Goal: Task Accomplishment & Management: Use online tool/utility

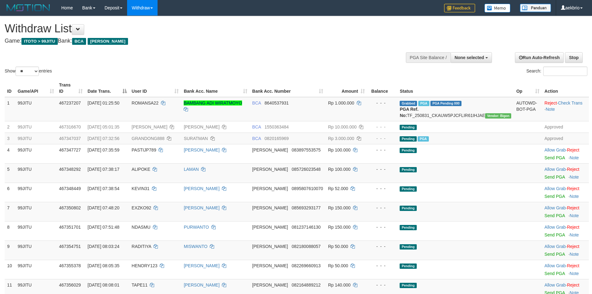
select select
select select "**"
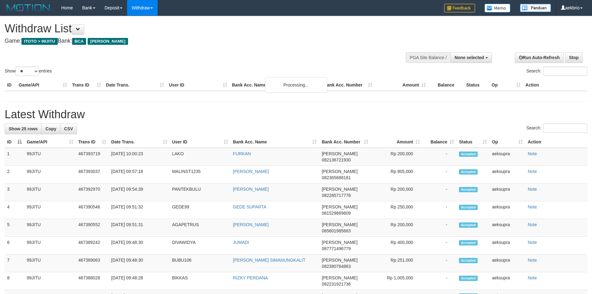
select select
select select "**"
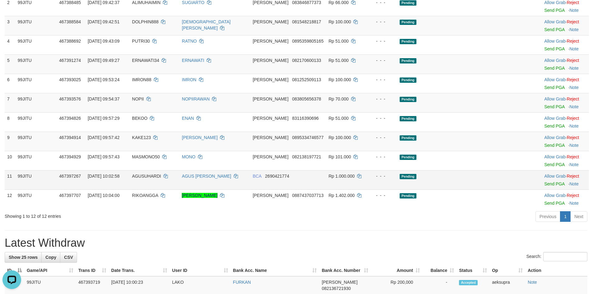
click at [150, 172] on td "AGUSUHARDI" at bounding box center [155, 179] width 50 height 19
click at [151, 172] on td "AGUSUHARDI" at bounding box center [155, 179] width 50 height 19
copy span "AGUSUHARDI"
drag, startPoint x: 202, startPoint y: 184, endPoint x: 425, endPoint y: 182, distance: 222.7
click at [377, 182] on tr "11 99JITU 467397267 31/08/2025 10:02:58 AGUSUHARDI AGUS SUHARDI BCA 2690421774 …" at bounding box center [297, 179] width 585 height 19
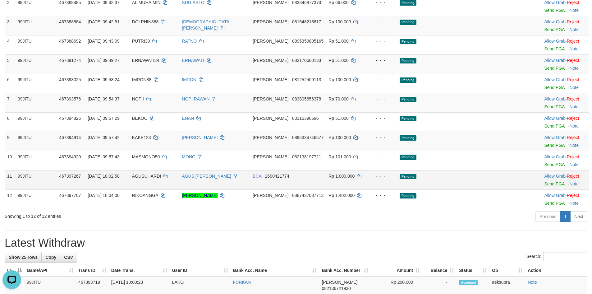
drag, startPoint x: 491, startPoint y: 187, endPoint x: 528, endPoint y: 184, distance: 36.8
click at [492, 187] on td "Pending" at bounding box center [455, 179] width 117 height 19
click at [545, 184] on link "Send PGA" at bounding box center [555, 183] width 20 height 5
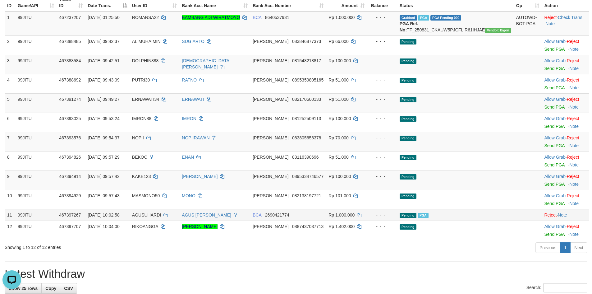
scroll to position [124, 0]
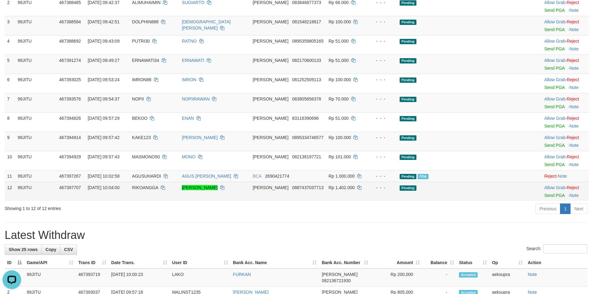
click at [158, 187] on span "RIKOANGGA" at bounding box center [145, 187] width 26 height 5
copy td "RIKOANGGA"
drag, startPoint x: 306, startPoint y: 192, endPoint x: 453, endPoint y: 190, distance: 147.4
click at [418, 190] on tr "12 99JITU 467397707 31/08/2025 10:04:00 RIKOANGGA RIKO ANGGA PRATAMA DANA 08874…" at bounding box center [297, 191] width 585 height 19
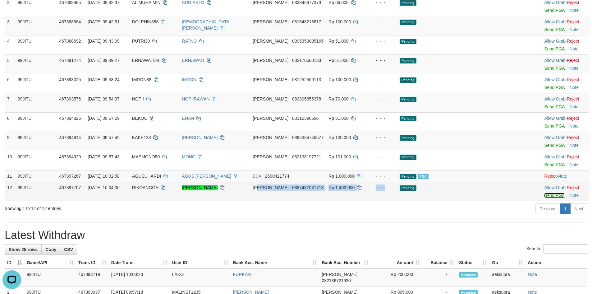
click at [547, 197] on link "Send PGA" at bounding box center [555, 195] width 20 height 5
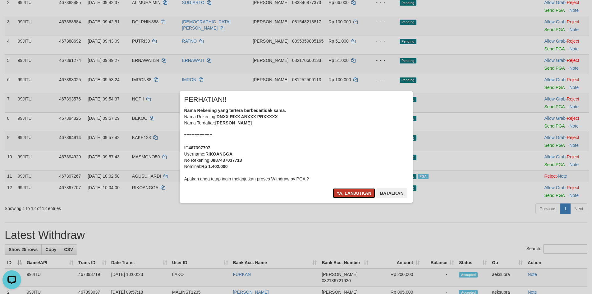
click at [351, 194] on button "Ya, lanjutkan" at bounding box center [354, 193] width 42 height 10
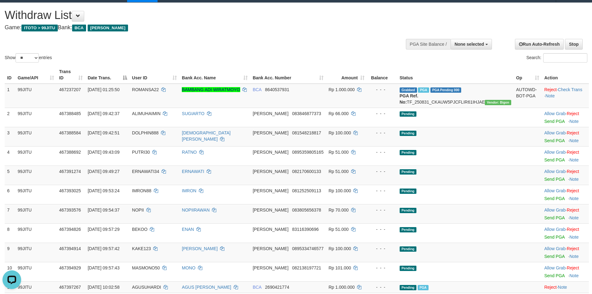
scroll to position [0, 0]
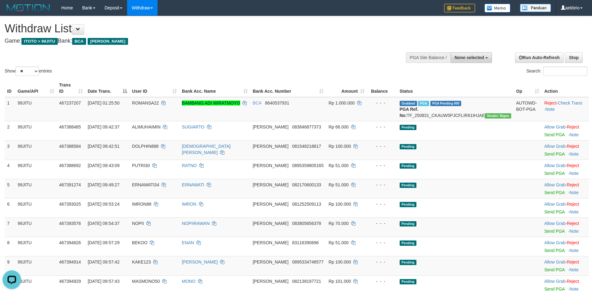
click at [469, 60] on button "None selected" at bounding box center [471, 57] width 41 height 11
click at [463, 89] on label "[ITOTO] 99JITU" at bounding box center [460, 89] width 64 height 8
select select "***"
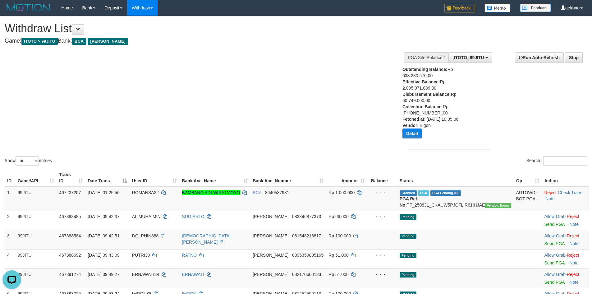
click at [290, 127] on div "Show ** ** ** *** entries Search:" at bounding box center [296, 91] width 592 height 151
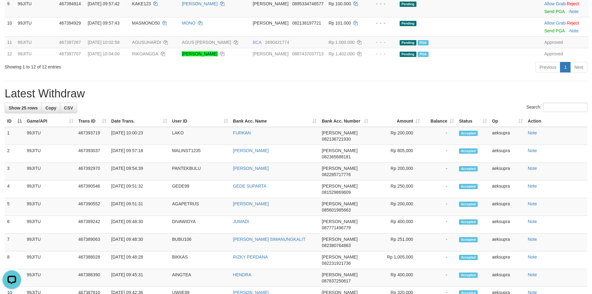
scroll to position [290, 0]
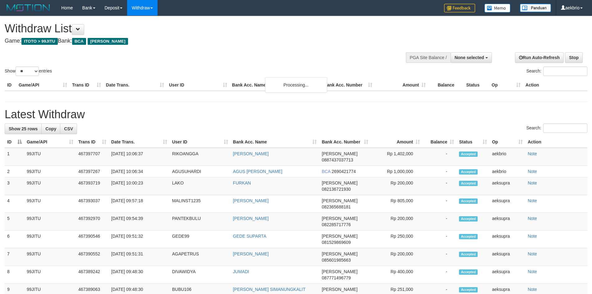
select select
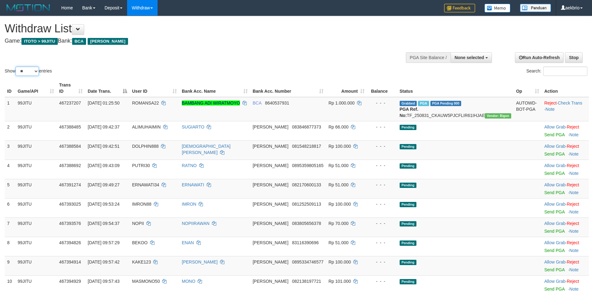
click at [23, 72] on select "** ** ** ***" at bounding box center [27, 71] width 23 height 9
select select "***"
click at [16, 67] on select "** ** ** ***" at bounding box center [27, 71] width 23 height 9
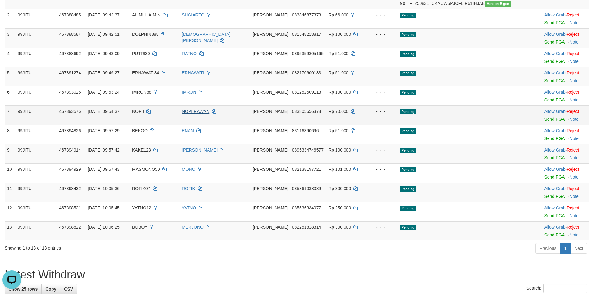
scroll to position [110, 0]
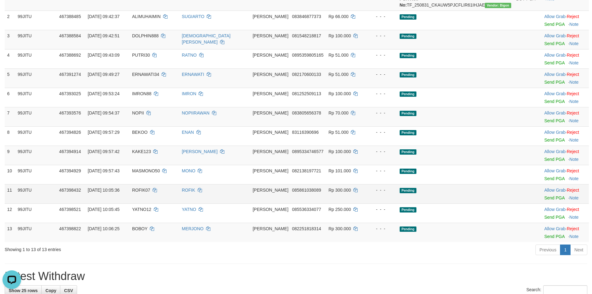
click at [150, 191] on span "ROFIK07" at bounding box center [141, 190] width 18 height 5
copy td "ROFIK07"
click at [545, 197] on link "Send PGA" at bounding box center [555, 197] width 20 height 5
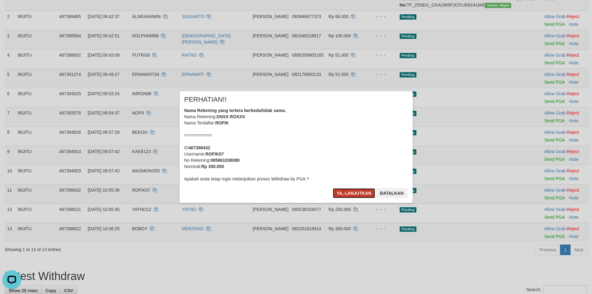
click at [346, 193] on button "Ya, lanjutkan" at bounding box center [354, 193] width 42 height 10
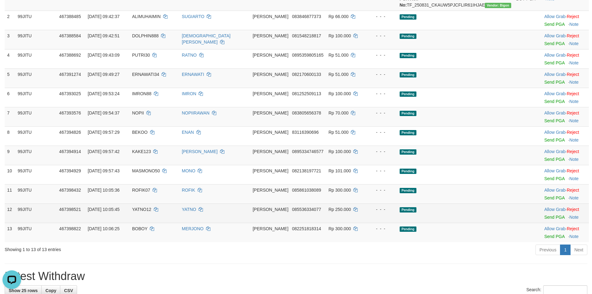
click at [160, 204] on td "YATNO12" at bounding box center [155, 212] width 50 height 19
copy td "YATNO12"
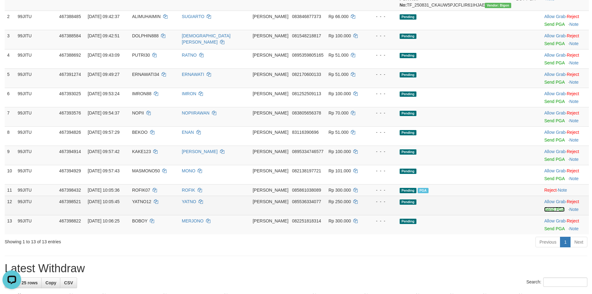
click at [545, 211] on link "Send PGA" at bounding box center [555, 209] width 20 height 5
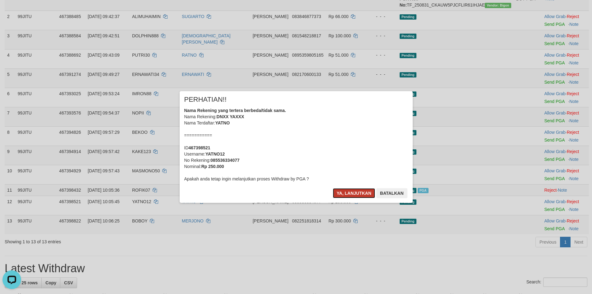
click at [351, 193] on button "Ya, lanjutkan" at bounding box center [354, 193] width 42 height 10
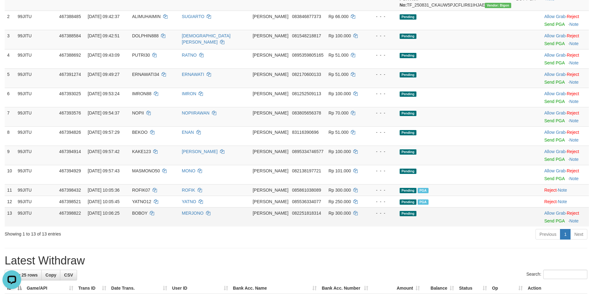
click at [156, 217] on td "BOBOY" at bounding box center [155, 216] width 50 height 19
copy td "BOBOY"
click at [545, 220] on link "Send PGA" at bounding box center [555, 220] width 20 height 5
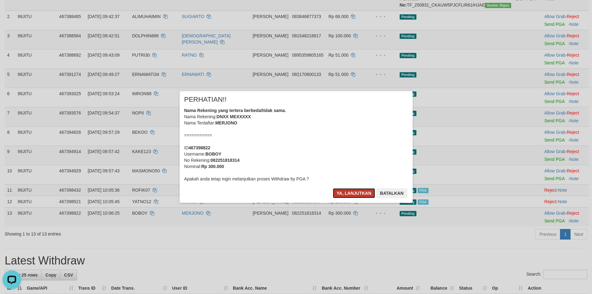
click at [350, 193] on button "Ya, lanjutkan" at bounding box center [354, 193] width 42 height 10
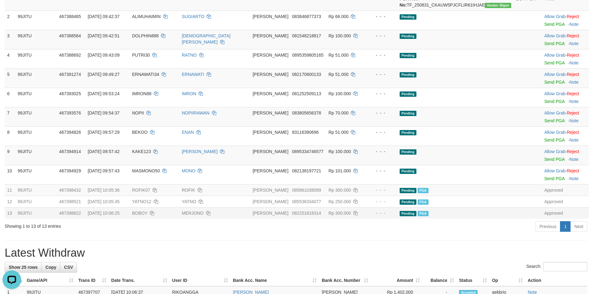
drag, startPoint x: 249, startPoint y: 228, endPoint x: 250, endPoint y: 216, distance: 11.9
click at [250, 222] on div "Previous 1 Next" at bounding box center [420, 226] width 346 height 13
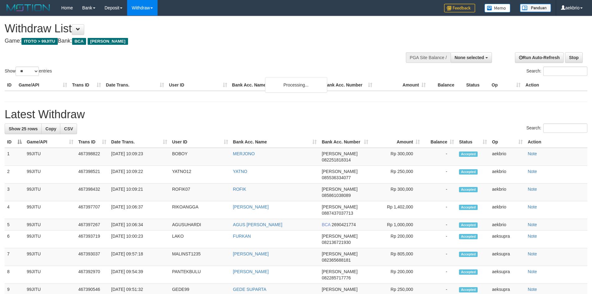
select select
click at [23, 69] on select "** ** ** ***" at bounding box center [27, 71] width 23 height 9
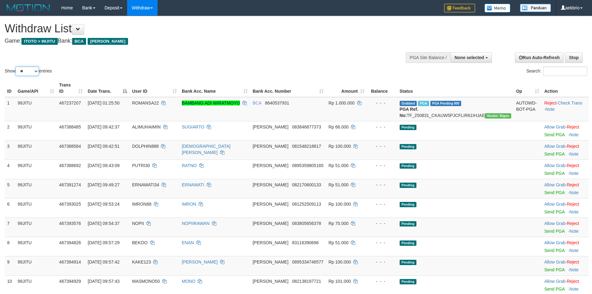
select select "***"
click at [16, 67] on select "** ** ** ***" at bounding box center [27, 71] width 23 height 9
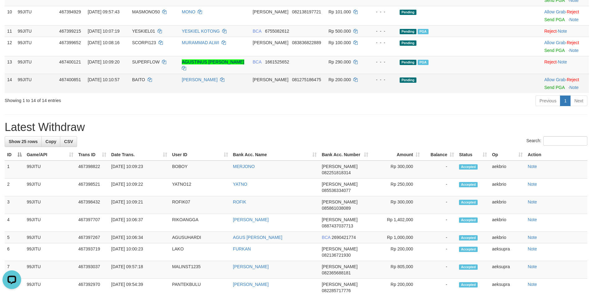
scroll to position [187, 0]
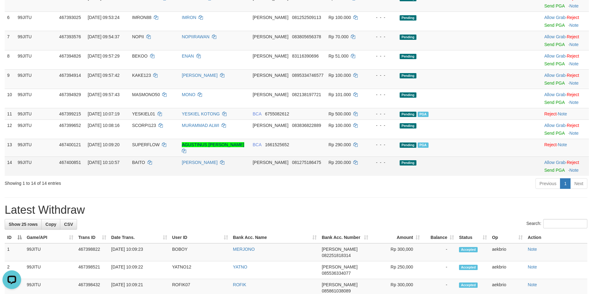
click at [145, 160] on span "BAITO" at bounding box center [138, 162] width 13 height 5
copy td "BAITO"
click at [546, 168] on link "Send PGA" at bounding box center [555, 170] width 20 height 5
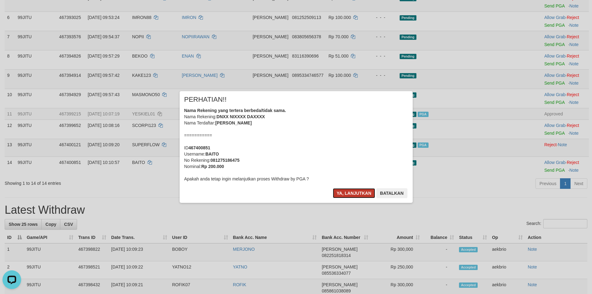
click at [352, 195] on button "Ya, lanjutkan" at bounding box center [354, 193] width 42 height 10
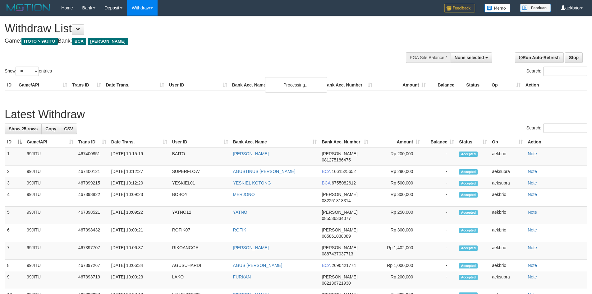
select select
click at [20, 72] on select "** ** ** ***" at bounding box center [27, 71] width 23 height 9
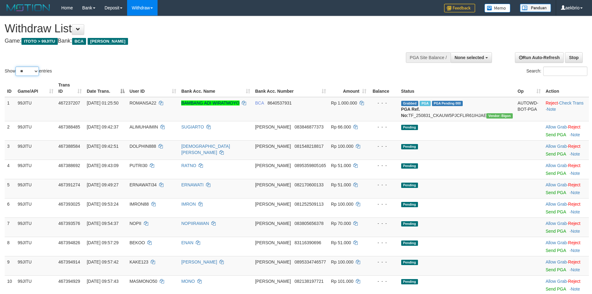
select select "***"
click at [16, 67] on select "** ** ** ***" at bounding box center [27, 71] width 23 height 9
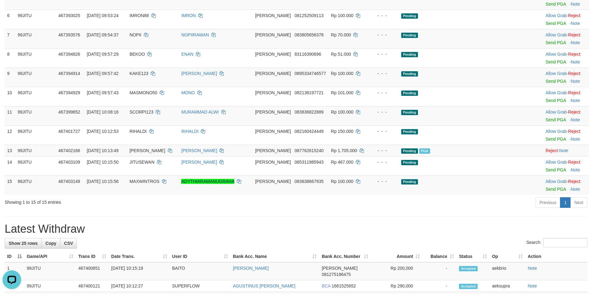
scroll to position [187, 0]
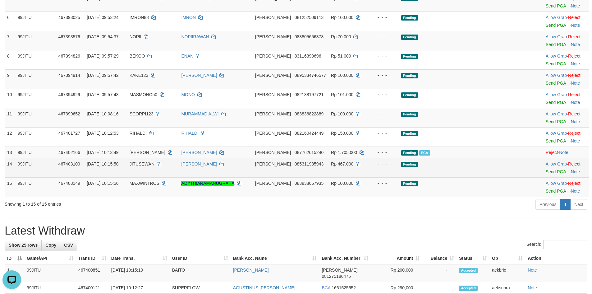
click at [155, 165] on span "JITUSEWAN" at bounding box center [142, 163] width 25 height 5
copy td "JITUSEWAN"
click at [551, 172] on link "Send PGA" at bounding box center [556, 171] width 20 height 5
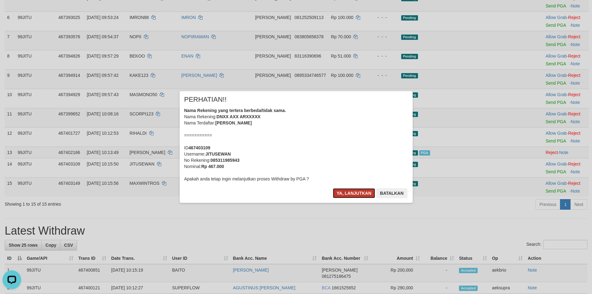
click at [343, 191] on button "Ya, lanjutkan" at bounding box center [354, 193] width 42 height 10
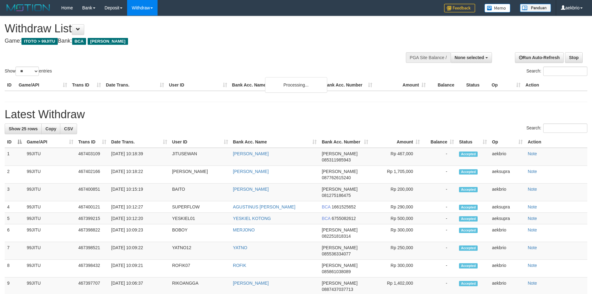
select select
click at [26, 69] on select "** ** ** ***" at bounding box center [27, 71] width 23 height 9
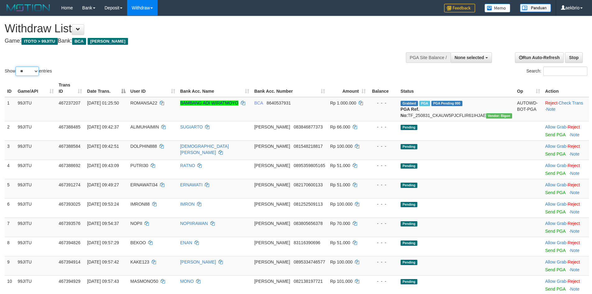
select select "***"
click at [16, 67] on select "** ** ** ***" at bounding box center [27, 71] width 23 height 9
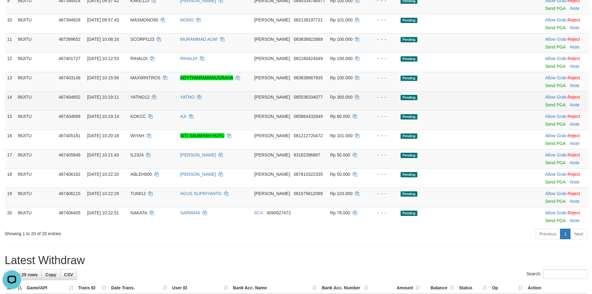
scroll to position [249, 0]
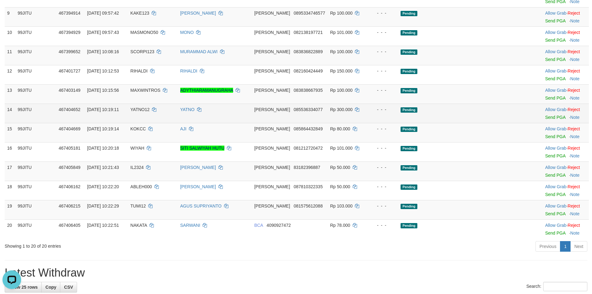
click at [151, 113] on td "YATNO12" at bounding box center [153, 113] width 50 height 19
click at [150, 111] on span "YATNO12" at bounding box center [140, 109] width 19 height 5
copy td "YATNO12"
click at [150, 111] on span "YATNO12" at bounding box center [140, 109] width 19 height 5
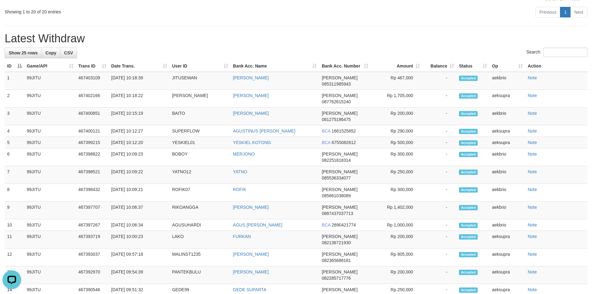
scroll to position [211, 0]
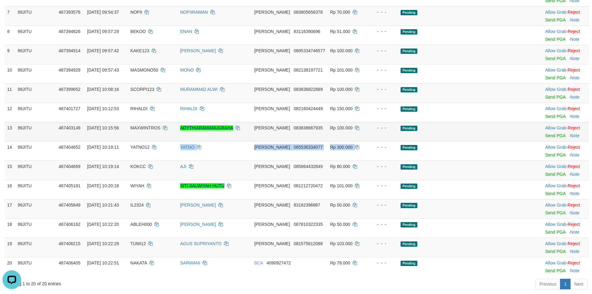
drag, startPoint x: 237, startPoint y: 147, endPoint x: 507, endPoint y: 135, distance: 270.5
click at [498, 135] on tbody "1 99JITU 467237207 31/08/2025 01:25:50 ROMANSA22 BAMBANG ADI WIRATMOYO BCA 8640…" at bounding box center [297, 81] width 585 height 390
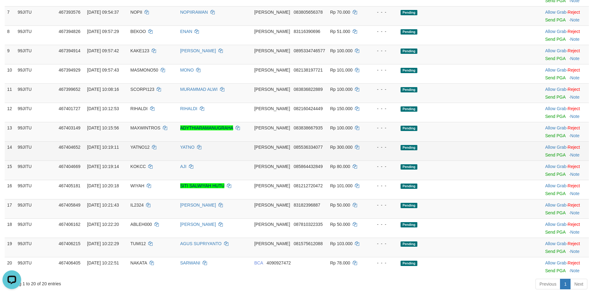
click at [515, 155] on td at bounding box center [529, 150] width 28 height 19
click at [545, 154] on link "Send PGA" at bounding box center [555, 154] width 20 height 5
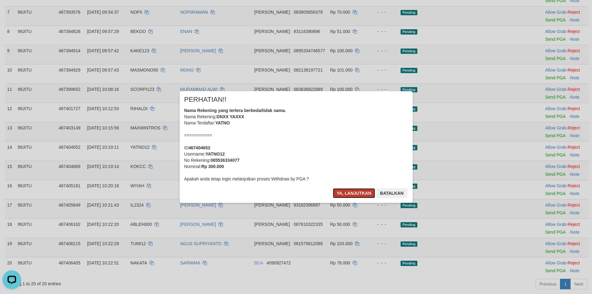
click at [353, 189] on button "Ya, lanjutkan" at bounding box center [354, 193] width 42 height 10
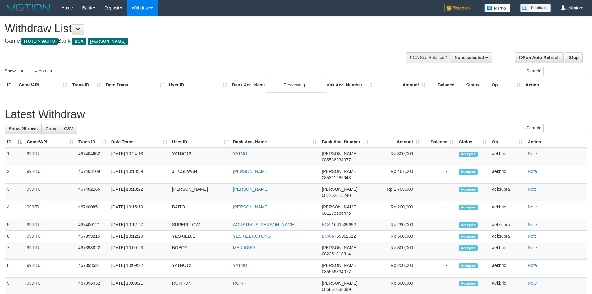
select select
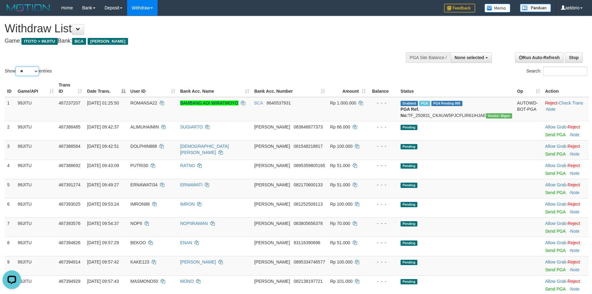
click at [30, 74] on select "** ** ** ***" at bounding box center [27, 71] width 23 height 9
select select "***"
click at [16, 67] on select "** ** ** ***" at bounding box center [27, 71] width 23 height 9
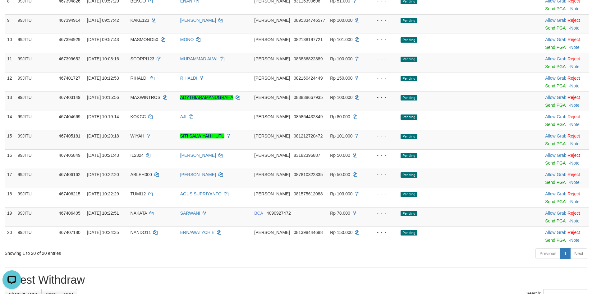
scroll to position [249, 0]
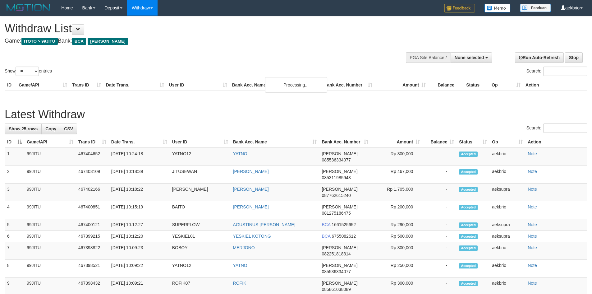
select select
select select "**"
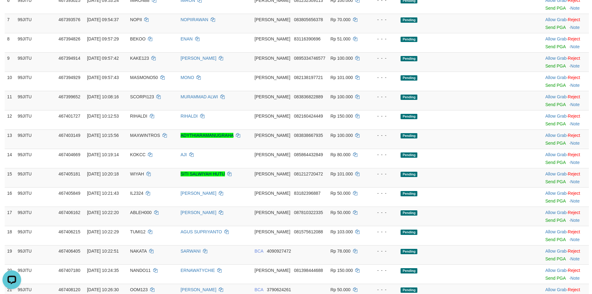
scroll to position [328, 0]
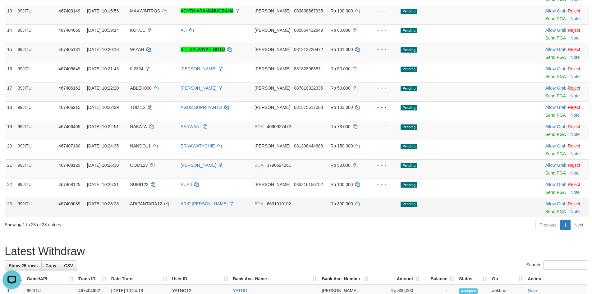
click at [160, 205] on span "ARIPANTARA12" at bounding box center [146, 203] width 32 height 5
copy td "ARIPANTARA12"
click at [543, 214] on td "Allow Grab · Reject Send PGA · Note" at bounding box center [566, 207] width 46 height 19
click at [546, 212] on link "Send PGA" at bounding box center [556, 211] width 20 height 5
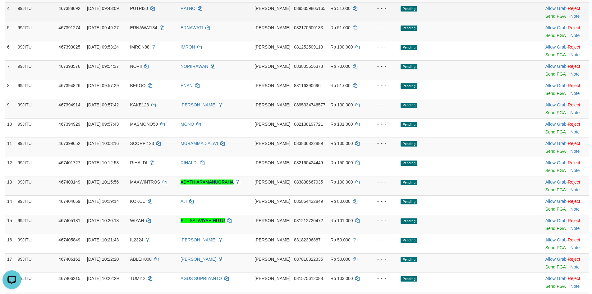
scroll to position [0, 0]
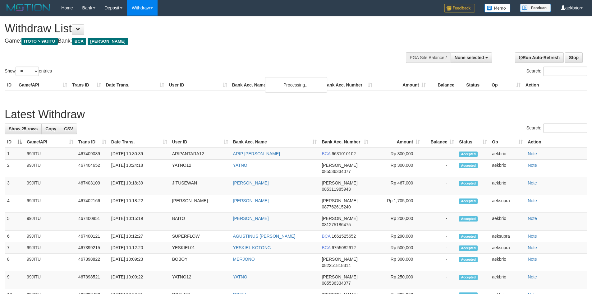
select select
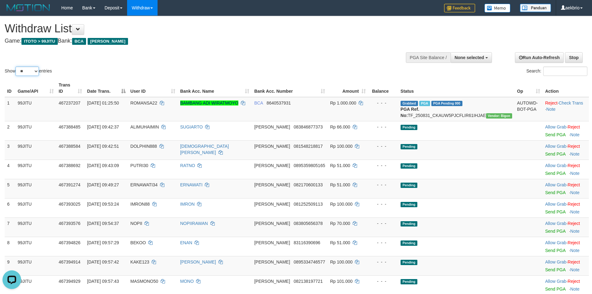
click at [28, 73] on select "** ** ** ***" at bounding box center [27, 71] width 23 height 9
select select "***"
click at [16, 67] on select "** ** ** ***" at bounding box center [27, 71] width 23 height 9
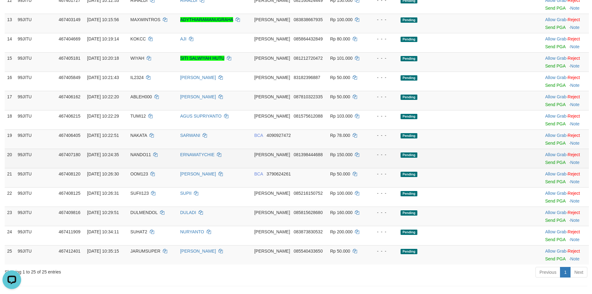
scroll to position [311, 0]
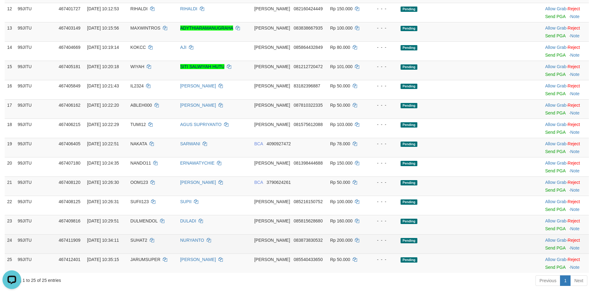
click at [147, 242] on span "SUHAT2" at bounding box center [139, 240] width 17 height 5
copy td "SUHAT2"
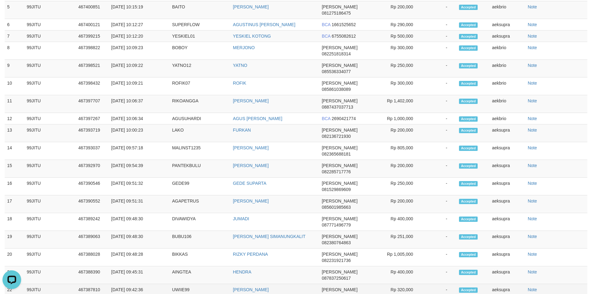
scroll to position [404, 0]
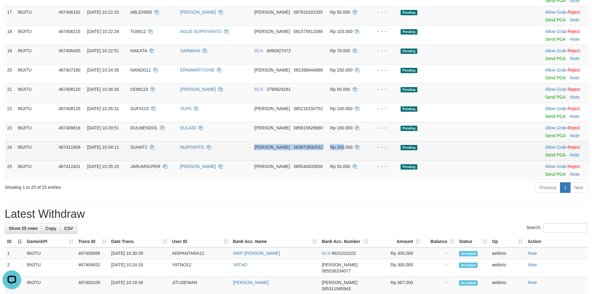
drag, startPoint x: 280, startPoint y: 158, endPoint x: 403, endPoint y: 157, distance: 122.8
click at [390, 157] on tr "24 99JITU 467411909 31/08/2025 10:34:11 SUHAT2 NURYANTO DANA 083873830532 Rp 20…" at bounding box center [297, 150] width 585 height 19
click at [545, 157] on link "Send PGA" at bounding box center [555, 154] width 20 height 5
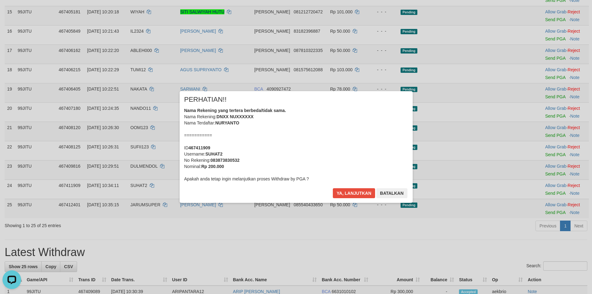
scroll to position [342, 0]
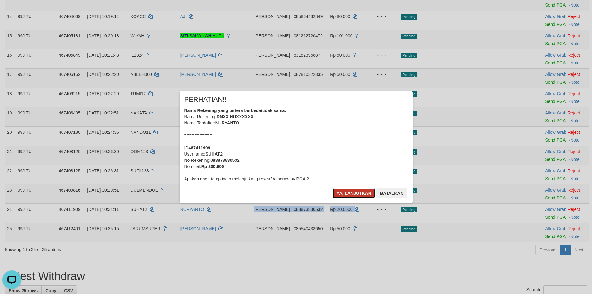
click at [333, 191] on button "Ya, lanjutkan" at bounding box center [354, 193] width 42 height 10
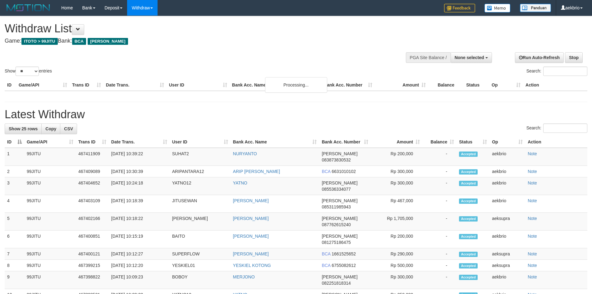
select select
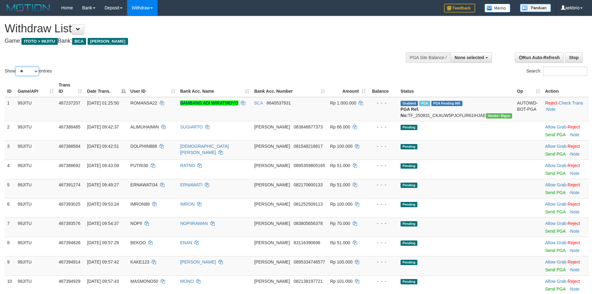
click at [20, 69] on select "** ** ** ***" at bounding box center [27, 71] width 23 height 9
select select "***"
click at [16, 67] on select "** ** ** ***" at bounding box center [27, 71] width 23 height 9
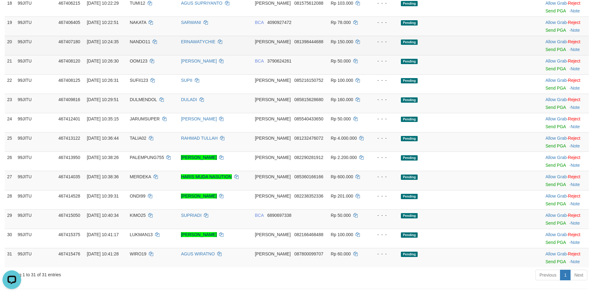
scroll to position [498, 0]
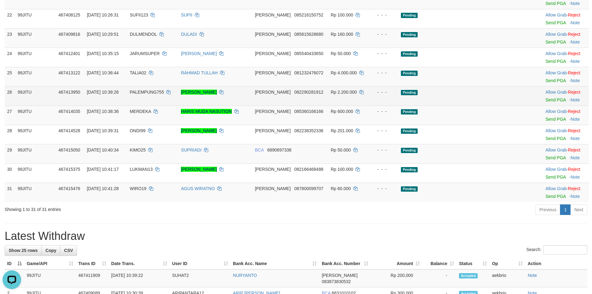
click at [155, 92] on span "PALEMPUNG755" at bounding box center [147, 92] width 34 height 5
copy td "PALEMPUNG755"
click at [155, 92] on span "PALEMPUNG755" at bounding box center [147, 92] width 34 height 5
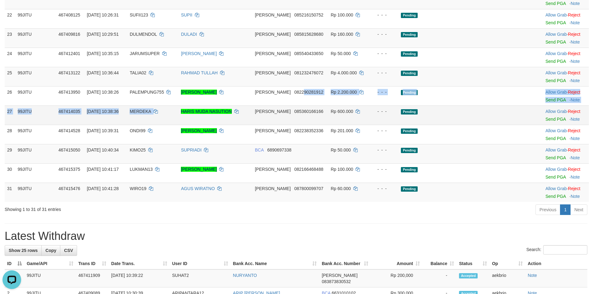
drag, startPoint x: 201, startPoint y: 105, endPoint x: 499, endPoint y: 106, distance: 297.3
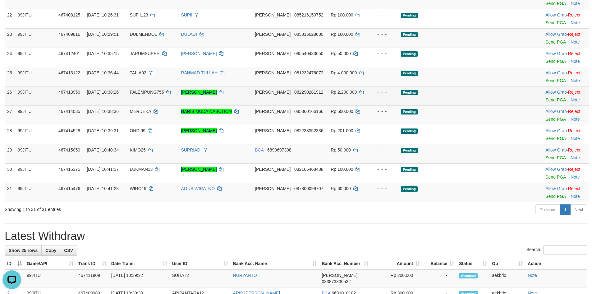
click at [555, 97] on td "Allow Grab · Reject Send PGA · Note" at bounding box center [566, 95] width 46 height 19
click at [543, 97] on td "Allow Grab · Reject Send PGA · Note" at bounding box center [566, 95] width 46 height 19
click at [546, 101] on link "Send PGA" at bounding box center [556, 99] width 20 height 5
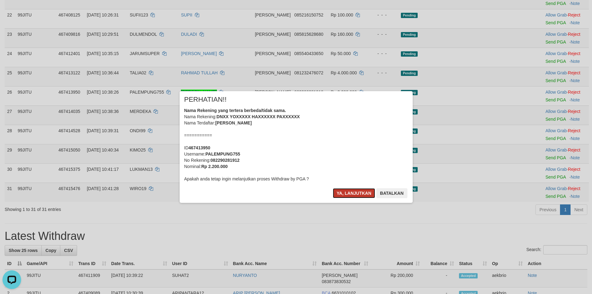
click at [357, 194] on button "Ya, lanjutkan" at bounding box center [354, 193] width 42 height 10
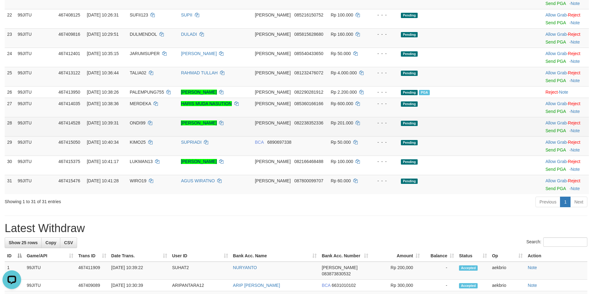
click at [146, 125] on span "ONDI99" at bounding box center [138, 122] width 16 height 5
copy td "ONDI99"
click at [146, 125] on span "ONDI99" at bounding box center [138, 122] width 16 height 5
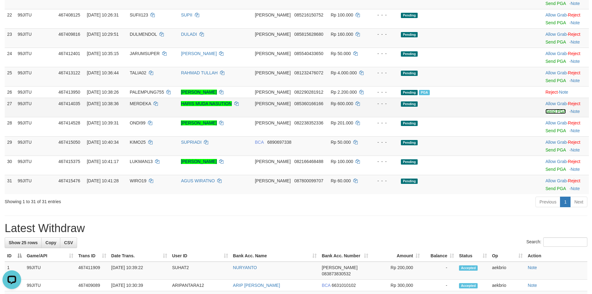
click at [549, 114] on link "Send PGA" at bounding box center [556, 111] width 20 height 5
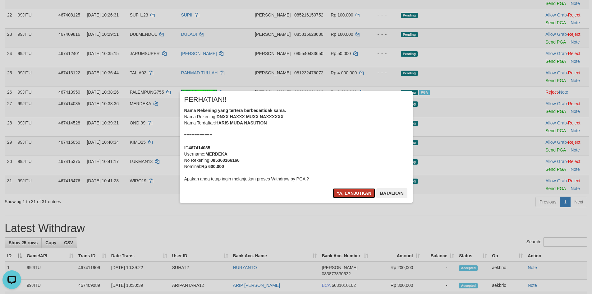
click at [342, 191] on button "Ya, lanjutkan" at bounding box center [354, 193] width 42 height 10
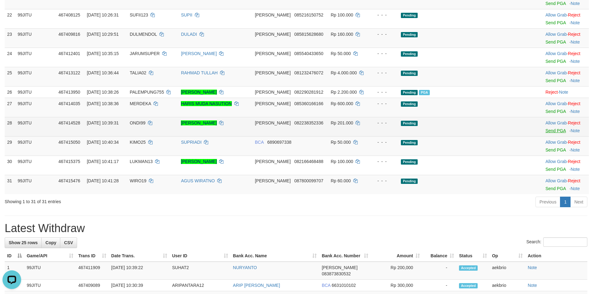
scroll to position [490, 0]
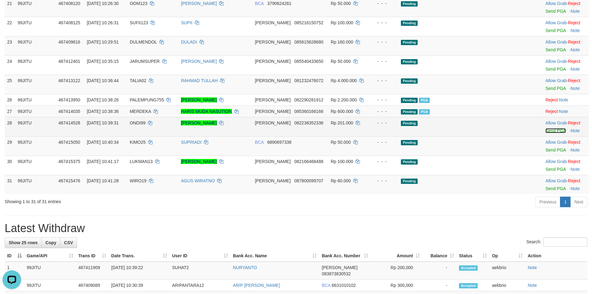
click at [550, 133] on link "Send PGA" at bounding box center [556, 130] width 20 height 5
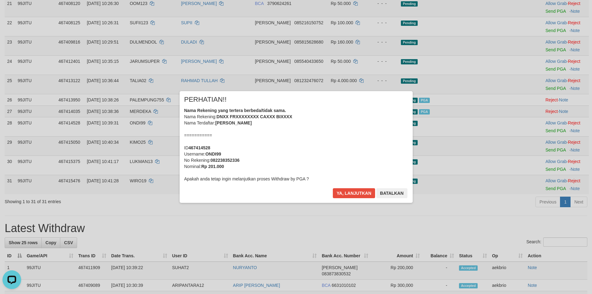
click at [341, 187] on div "× PERHATIAN!! Nama Rekening yang tertera berbeda/tidak sama. Nama Rekening: DNX…" at bounding box center [296, 146] width 233 height 111
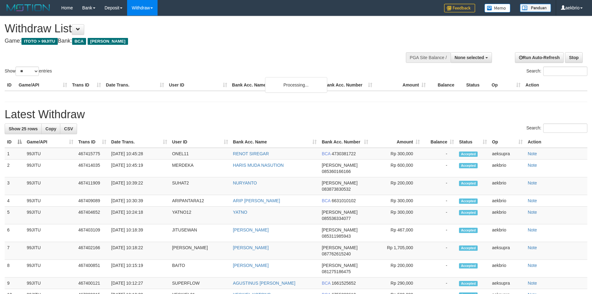
select select
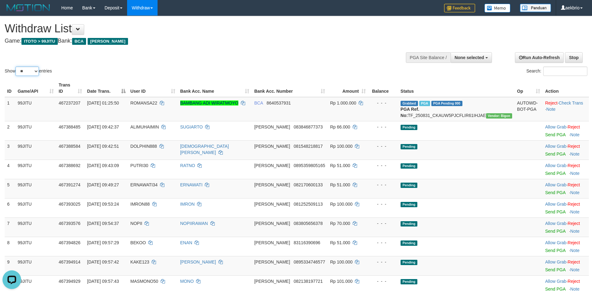
click at [28, 72] on select "** ** ** ***" at bounding box center [27, 71] width 23 height 9
select select "***"
click at [16, 67] on select "** ** ** ***" at bounding box center [27, 71] width 23 height 9
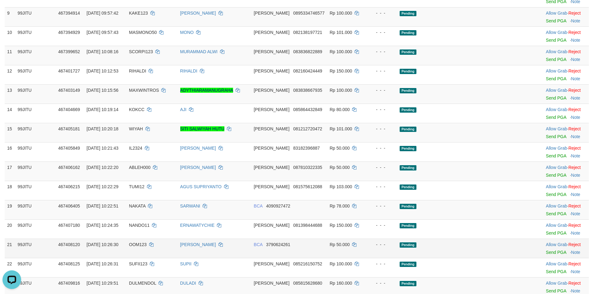
scroll to position [435, 0]
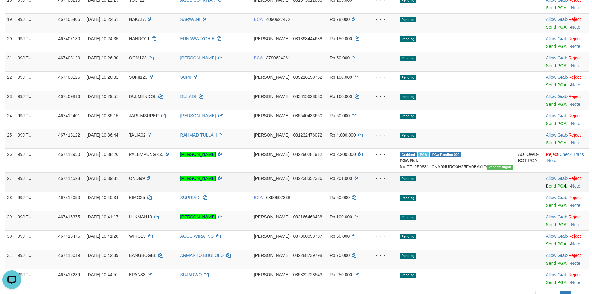
click at [546, 188] on link "Send PGA" at bounding box center [556, 185] width 20 height 5
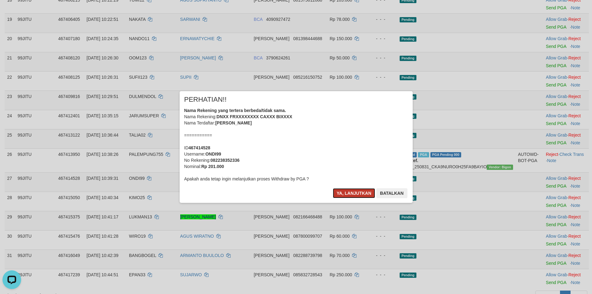
click at [349, 191] on button "Ya, lanjutkan" at bounding box center [354, 193] width 42 height 10
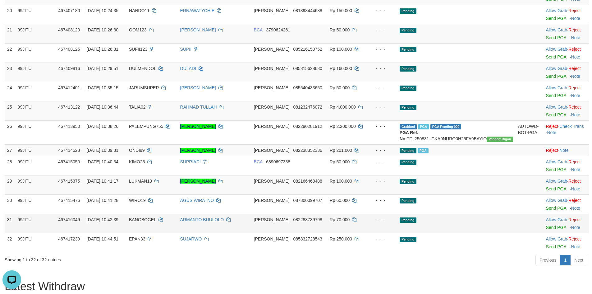
scroll to position [498, 0]
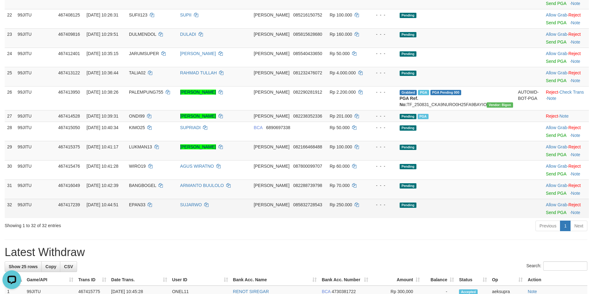
click at [146, 207] on span "EPAN33" at bounding box center [137, 204] width 16 height 5
copy td "EPAN33"
click at [146, 207] on span "EPAN33" at bounding box center [137, 204] width 16 height 5
click at [544, 218] on td "Allow Grab · Reject Send PGA · Note" at bounding box center [566, 208] width 45 height 19
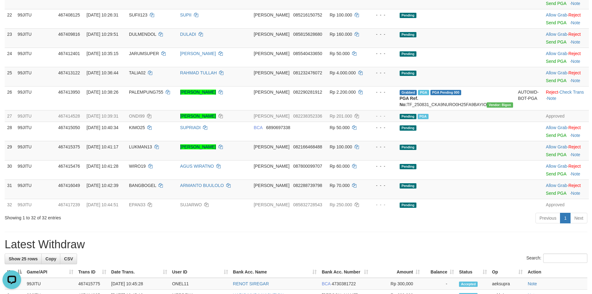
drag, startPoint x: 466, startPoint y: 234, endPoint x: 434, endPoint y: 275, distance: 51.5
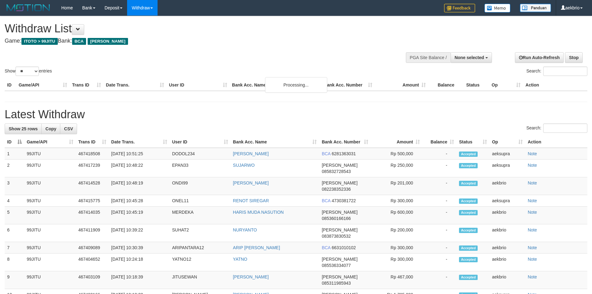
select select
select select "**"
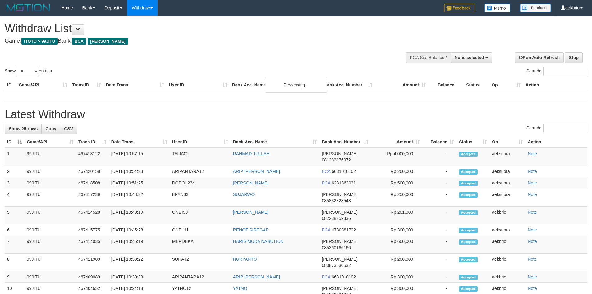
select select
select select "**"
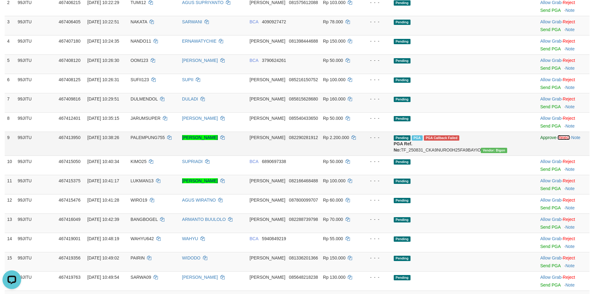
click at [569, 138] on link "Reject" at bounding box center [564, 137] width 12 height 5
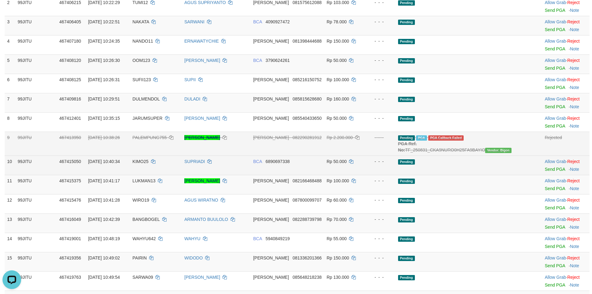
scroll to position [396, 0]
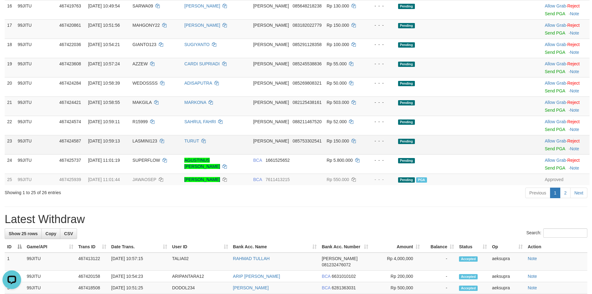
click at [576, 150] on td "Allow Grab · Reject Send PGA · Note" at bounding box center [566, 144] width 47 height 19
click at [568, 143] on link "Reject" at bounding box center [574, 140] width 12 height 5
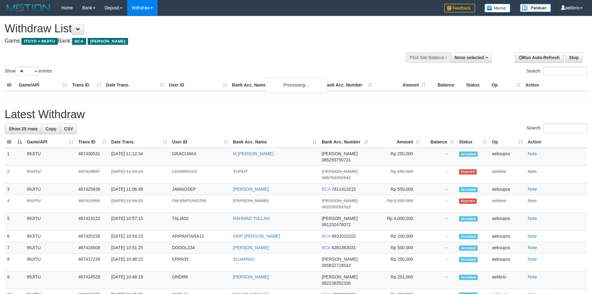
select select
select select "**"
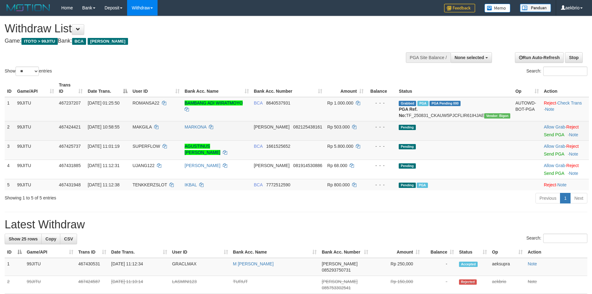
click at [158, 129] on td "MAKGILA" at bounding box center [156, 130] width 52 height 19
click at [151, 129] on span "MAKGILA" at bounding box center [141, 126] width 19 height 5
copy td "MAKGILA"
click at [544, 133] on link "Send PGA" at bounding box center [554, 134] width 20 height 5
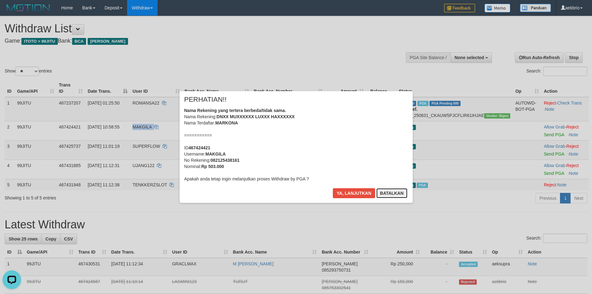
drag, startPoint x: 397, startPoint y: 192, endPoint x: 383, endPoint y: 179, distance: 18.7
click at [397, 193] on button "Batalkan" at bounding box center [392, 193] width 31 height 10
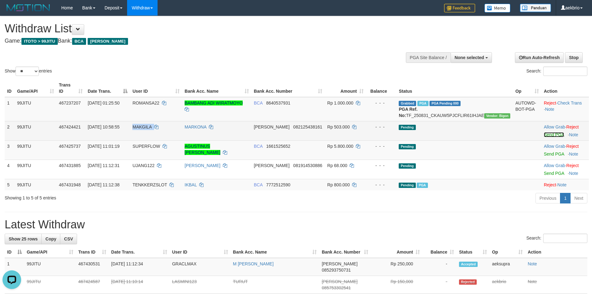
click at [549, 136] on link "Send PGA" at bounding box center [554, 134] width 20 height 5
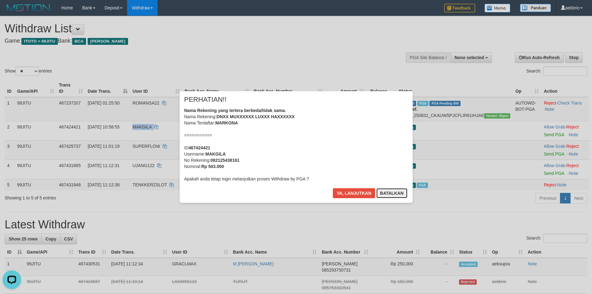
click at [392, 196] on button "Batalkan" at bounding box center [392, 193] width 31 height 10
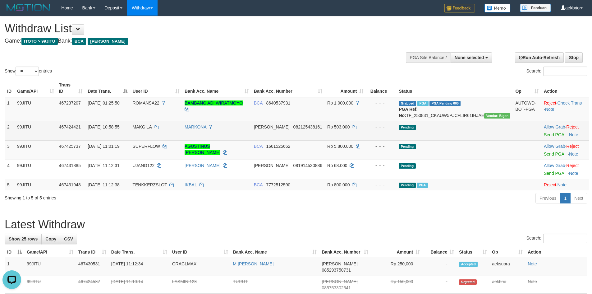
click at [570, 130] on td "Allow Grab · Reject Send PGA · Note" at bounding box center [566, 130] width 48 height 19
click at [571, 128] on link "Reject" at bounding box center [573, 126] width 12 height 5
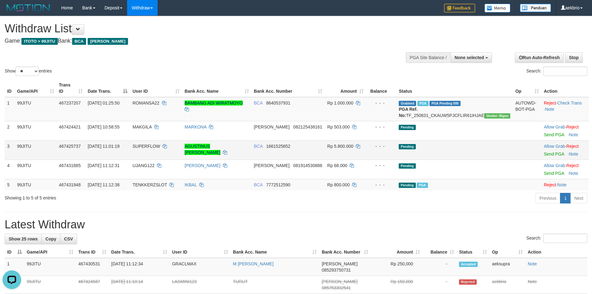
click at [159, 145] on span "SUPERFLOW" at bounding box center [146, 146] width 28 height 5
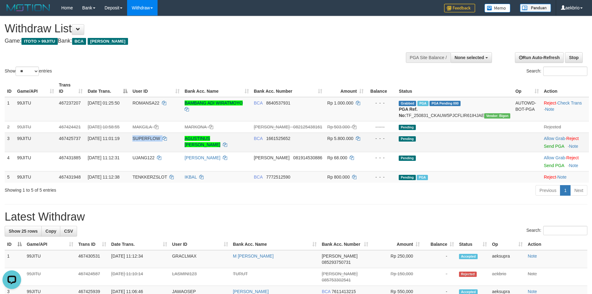
click at [159, 145] on td "SUPERFLOW" at bounding box center [156, 141] width 52 height 19
copy td "SUPERFLOW"
drag, startPoint x: 496, startPoint y: 59, endPoint x: 486, endPoint y: 58, distance: 9.4
click at [494, 58] on div "**********" at bounding box center [495, 57] width 194 height 19
click at [484, 59] on span "None selected" at bounding box center [470, 57] width 30 height 5
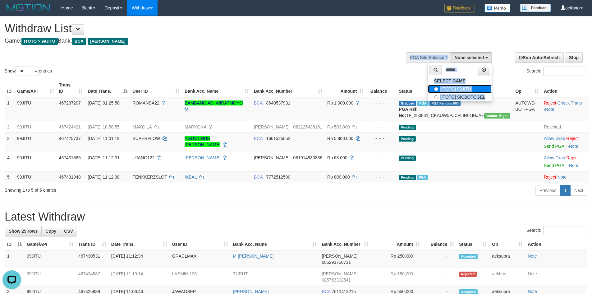
click at [460, 89] on label "[ITOTO] 99JITU" at bounding box center [460, 89] width 64 height 8
select select "***"
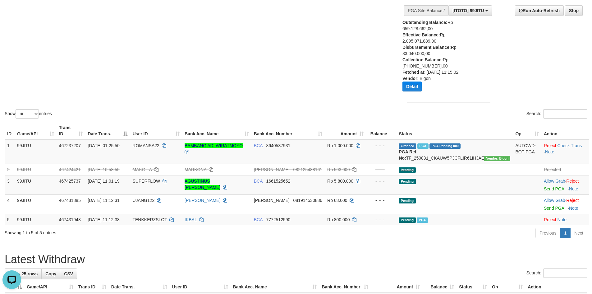
scroll to position [62, 0]
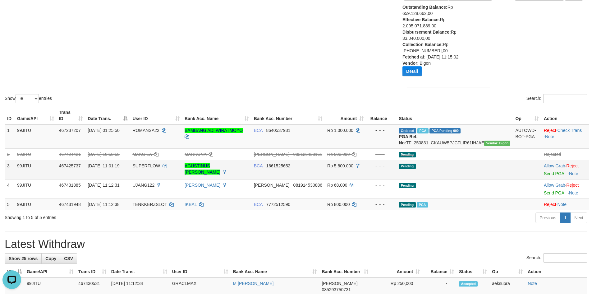
click at [542, 176] on td "Allow Grab · Reject Send PGA · Note" at bounding box center [566, 169] width 48 height 19
click at [544, 174] on link "Send PGA" at bounding box center [554, 173] width 20 height 5
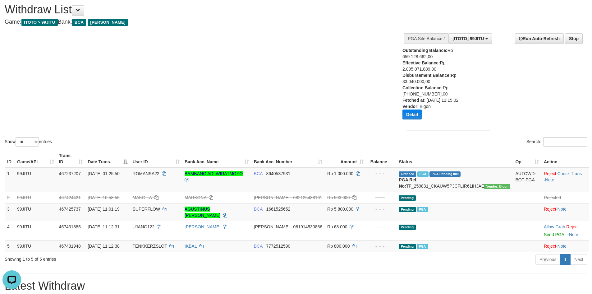
scroll to position [0, 0]
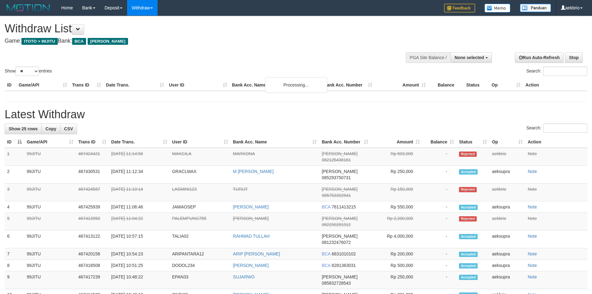
select select
select select "**"
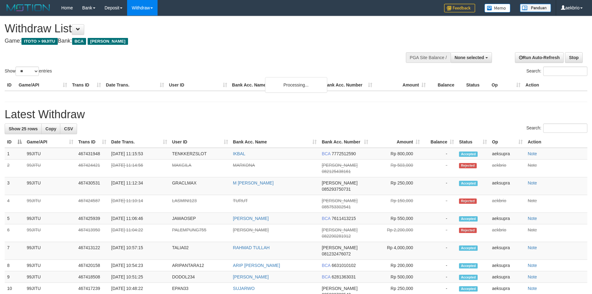
select select
select select "**"
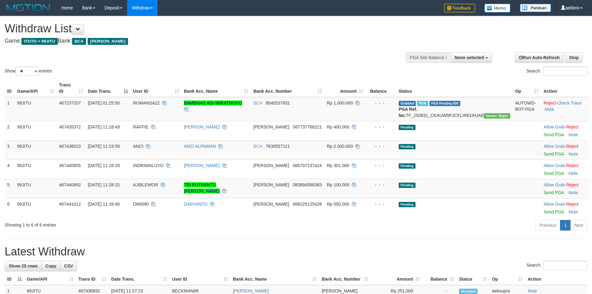
select select
select select "**"
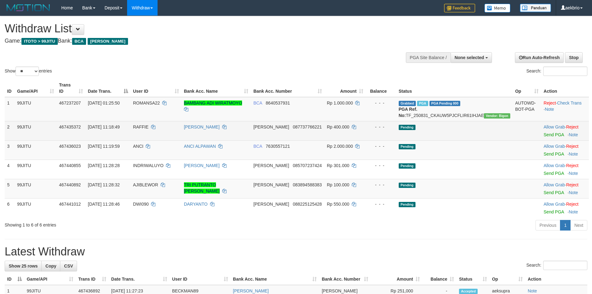
click at [149, 127] on span "RAFFIE" at bounding box center [141, 126] width 16 height 5
drag, startPoint x: 158, startPoint y: 127, endPoint x: 154, endPoint y: 127, distance: 4.1
click at [149, 127] on span "RAFFIE" at bounding box center [141, 126] width 16 height 5
copy td "RAFFIE"
click at [544, 135] on link "Send PGA" at bounding box center [554, 134] width 20 height 5
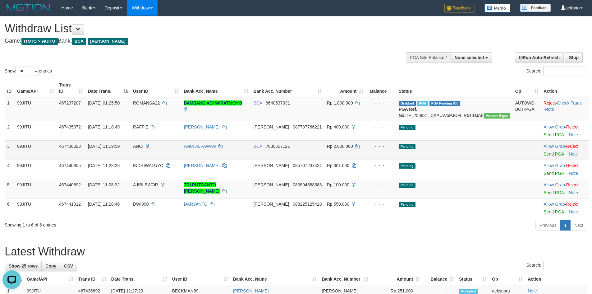
click at [143, 145] on span "ANCI" at bounding box center [138, 146] width 10 height 5
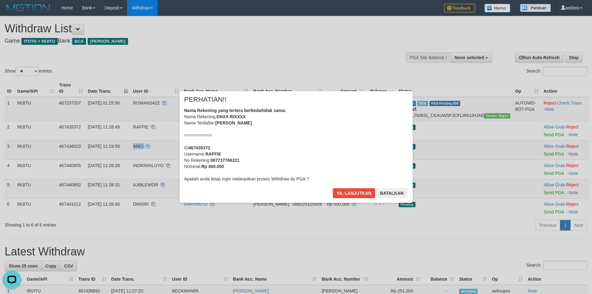
copy td "ANCI"
click at [350, 192] on button "Ya, lanjutkan" at bounding box center [354, 193] width 42 height 10
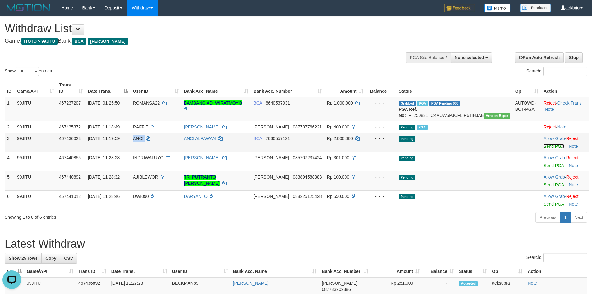
click at [544, 147] on link "Send PGA" at bounding box center [554, 146] width 20 height 5
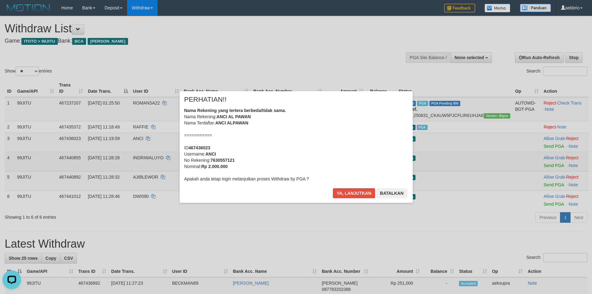
click at [165, 158] on div "× PERHATIAN!! Nama Rekening yang tertera berbeda/tidak sama. Nama Rekening: ANC…" at bounding box center [296, 146] width 364 height 111
drag, startPoint x: 346, startPoint y: 193, endPoint x: 340, endPoint y: 191, distance: 6.1
click at [346, 193] on button "Ya, lanjutkan" at bounding box center [354, 193] width 42 height 10
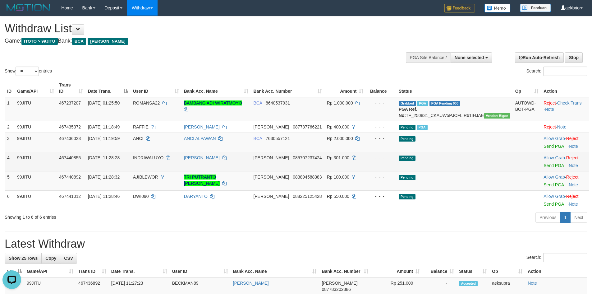
click at [167, 155] on td "INDRIWALUYO" at bounding box center [156, 161] width 51 height 19
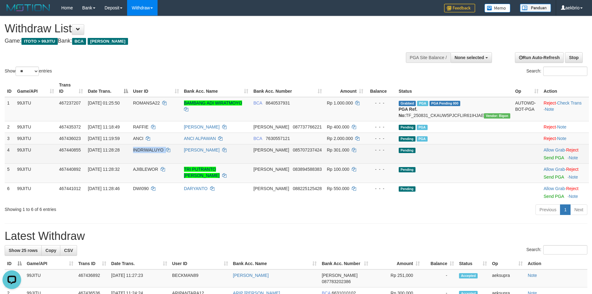
click at [167, 155] on td "INDRIWALUYO" at bounding box center [156, 153] width 51 height 19
copy td "INDRIWALUYO"
click at [544, 158] on link "Send PGA" at bounding box center [554, 157] width 20 height 5
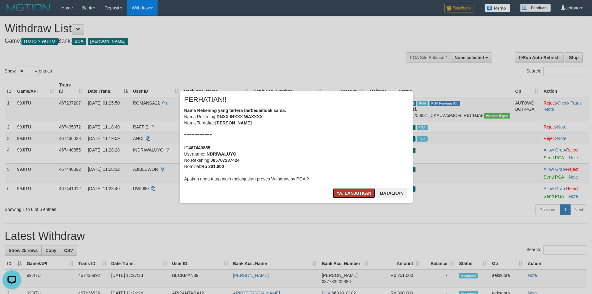
click at [348, 192] on button "Ya, lanjutkan" at bounding box center [354, 193] width 42 height 10
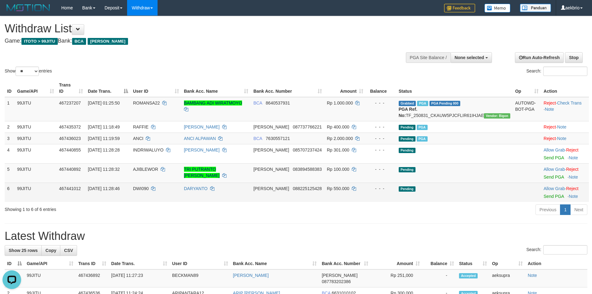
click at [149, 183] on td "DWI090" at bounding box center [156, 192] width 51 height 19
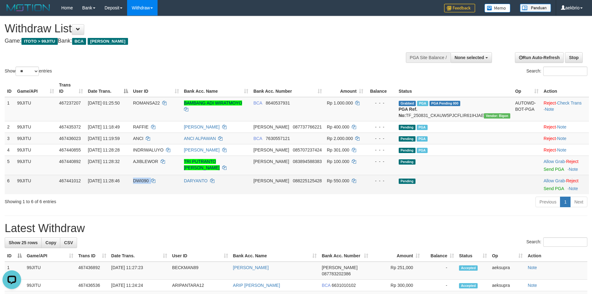
copy td "DWI090"
click at [544, 190] on link "Send PGA" at bounding box center [554, 188] width 20 height 5
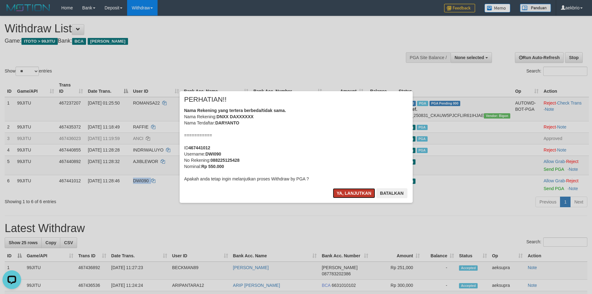
click at [337, 192] on button "Ya, lanjutkan" at bounding box center [354, 193] width 42 height 10
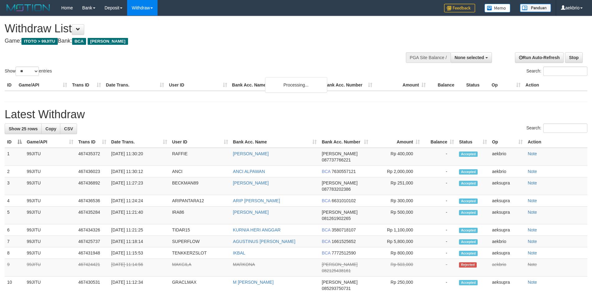
select select
select select "**"
